Goal: Find specific page/section: Find specific page/section

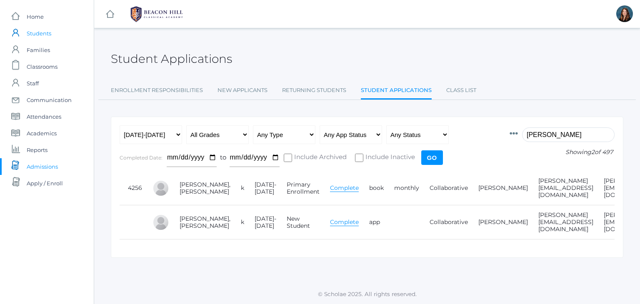
click at [40, 32] on span "Students" at bounding box center [39, 33] width 25 height 17
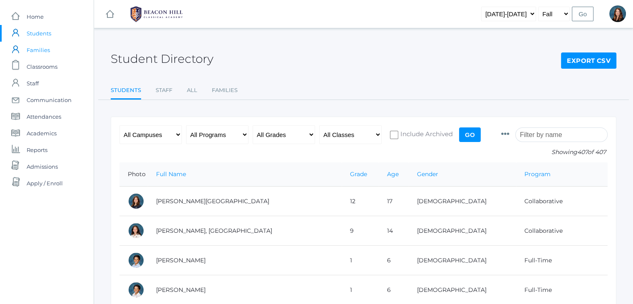
click at [35, 53] on span "Families" at bounding box center [38, 50] width 23 height 17
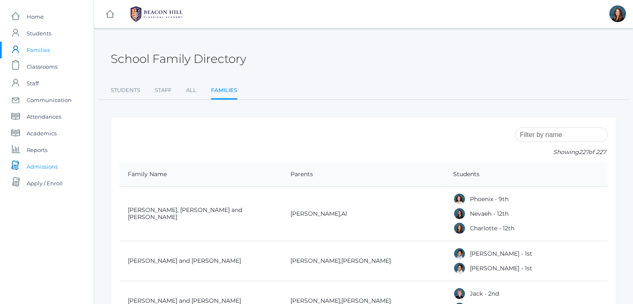
click at [52, 165] on span "Admissions" at bounding box center [42, 166] width 31 height 17
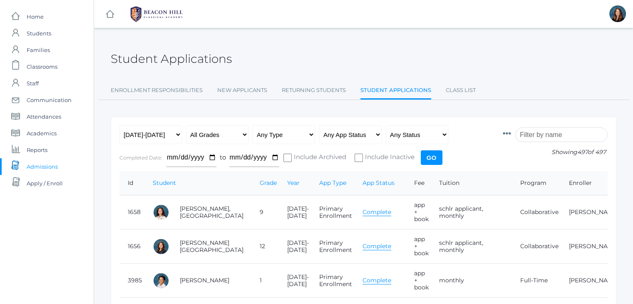
click at [555, 132] on input "search" at bounding box center [562, 134] width 92 height 15
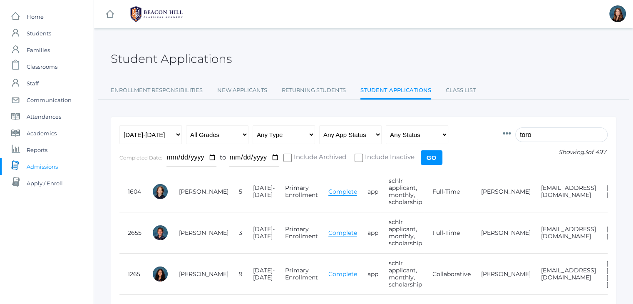
scroll to position [45, 0]
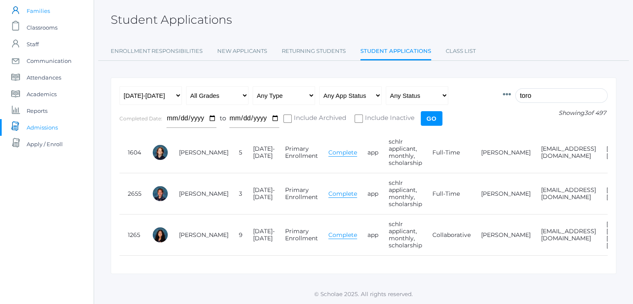
type input "toro"
click at [68, 53] on span "Communication" at bounding box center [49, 60] width 45 height 17
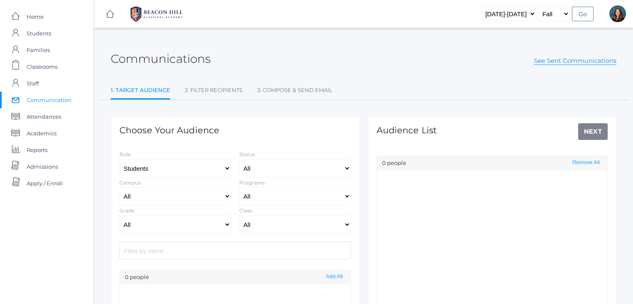
select select "Enrolled"
click at [232, 250] on input "search" at bounding box center [236, 251] width 232 height 18
type input "toro"
click at [333, 289] on button "Add" at bounding box center [338, 290] width 15 height 7
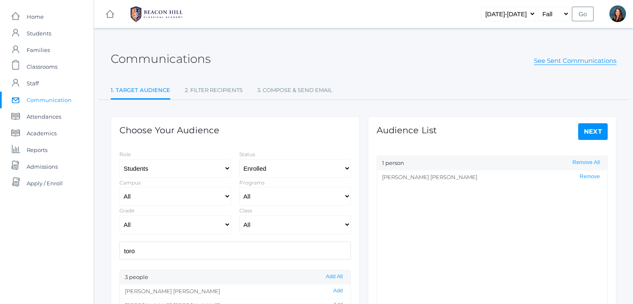
click at [591, 132] on link "Next" at bounding box center [593, 131] width 30 height 17
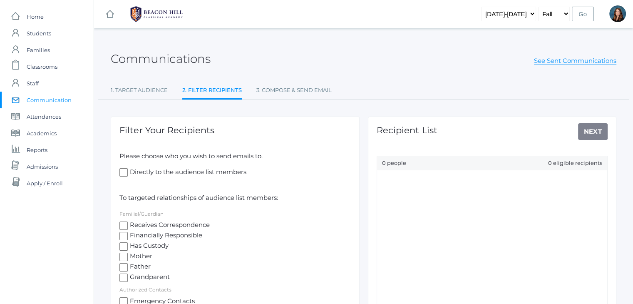
click at [120, 256] on input "Mother" at bounding box center [124, 257] width 8 height 8
checkbox input "true"
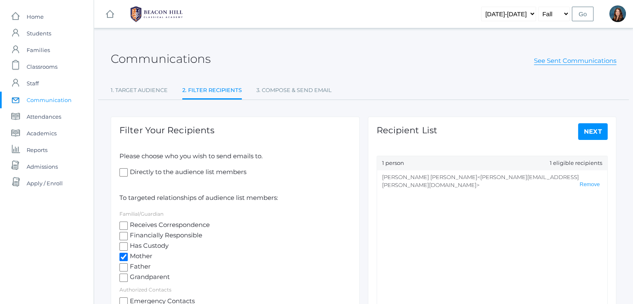
click at [120, 269] on input "Father" at bounding box center [124, 267] width 8 height 8
checkbox input "true"
click at [52, 166] on span "Admissions" at bounding box center [42, 166] width 31 height 17
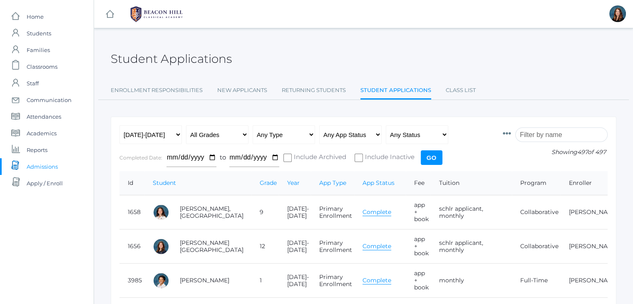
click at [560, 130] on input "search" at bounding box center [562, 134] width 92 height 15
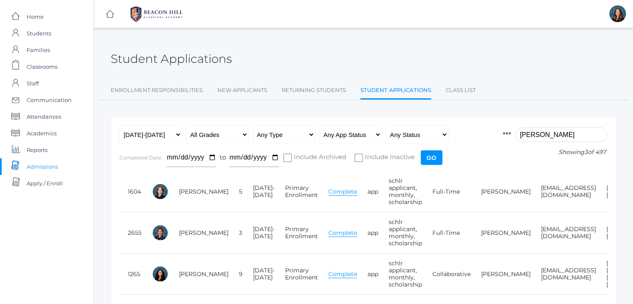
type input "[PERSON_NAME]"
click at [329, 231] on link "Complete" at bounding box center [343, 233] width 29 height 8
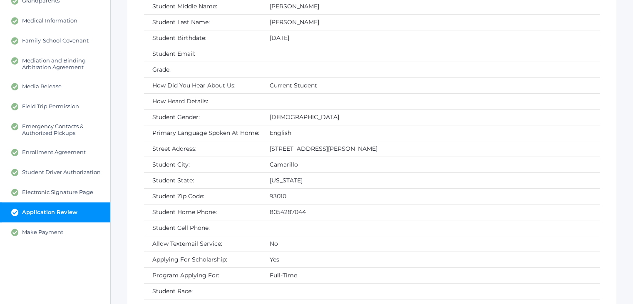
scroll to position [82, 0]
